Goal: Book appointment/travel/reservation

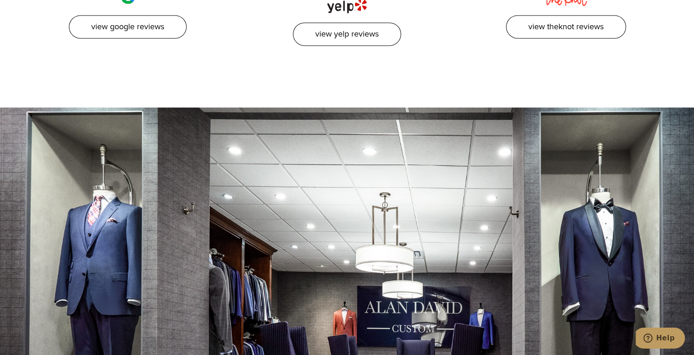
scroll to position [1213, 0]
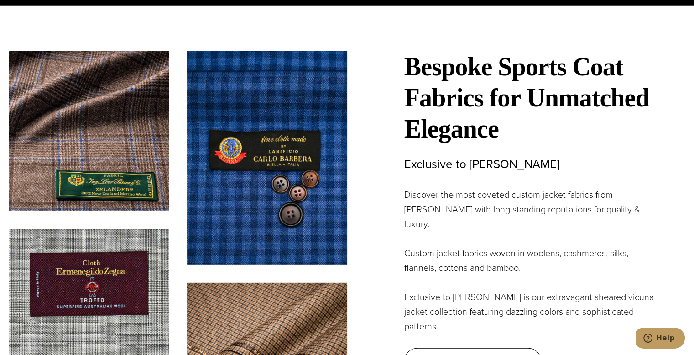
scroll to position [2513, 0]
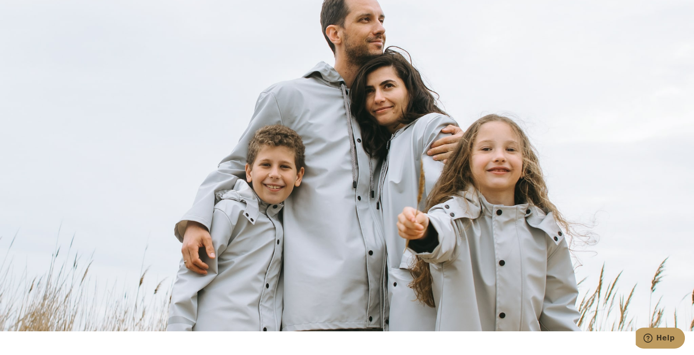
scroll to position [3640, 0]
